Goal: Task Accomplishment & Management: Manage account settings

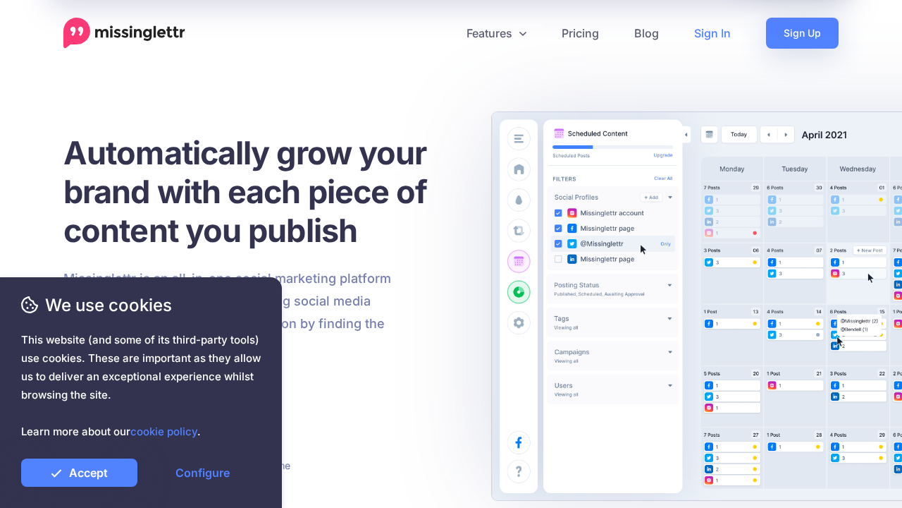
click at [713, 33] on link "Sign In" at bounding box center [713, 33] width 72 height 31
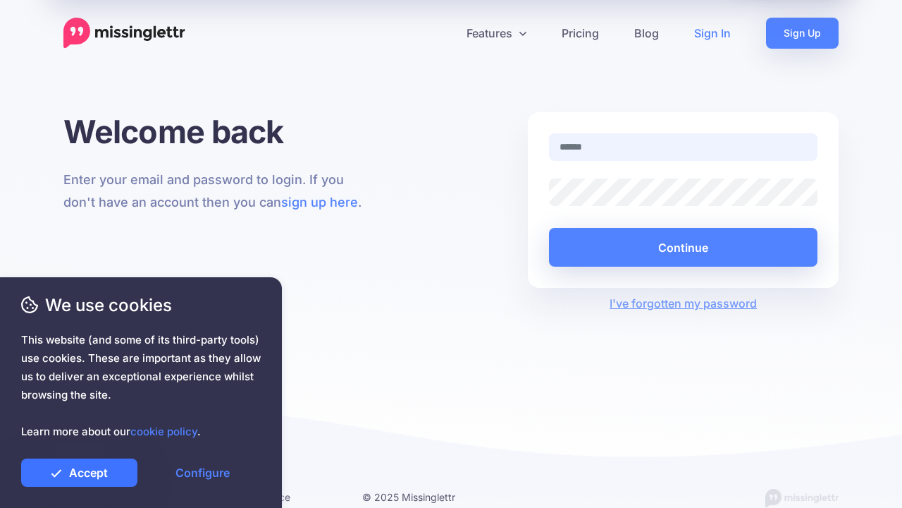
click at [79, 472] on link "Accept" at bounding box center [79, 472] width 116 height 28
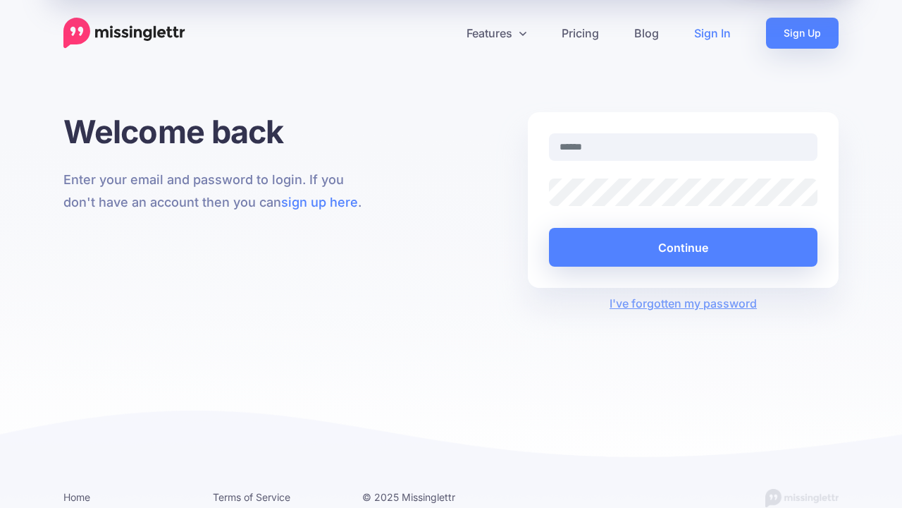
click at [683, 147] on input "text" at bounding box center [683, 146] width 269 height 27
type input "**********"
click at [549, 228] on button "Continue" at bounding box center [683, 247] width 269 height 39
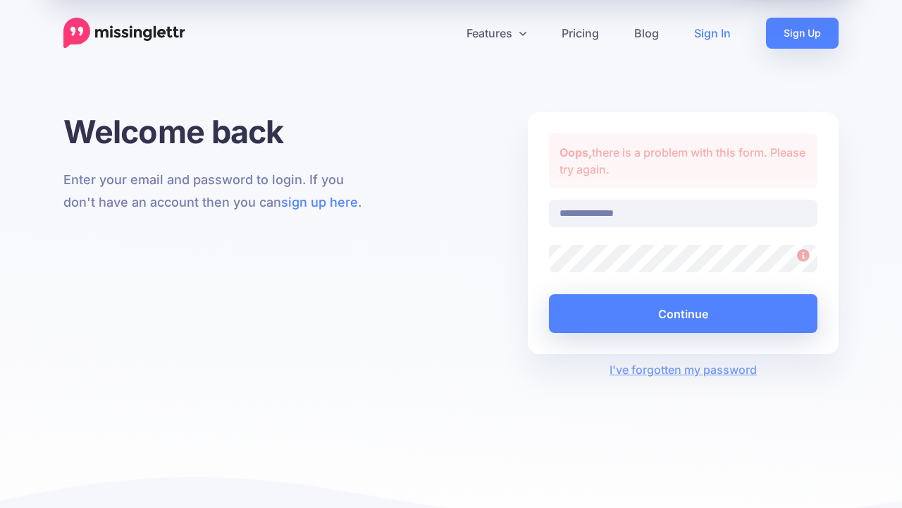
click at [549, 294] on button "Continue" at bounding box center [683, 313] width 269 height 39
